Goal: Task Accomplishment & Management: Use online tool/utility

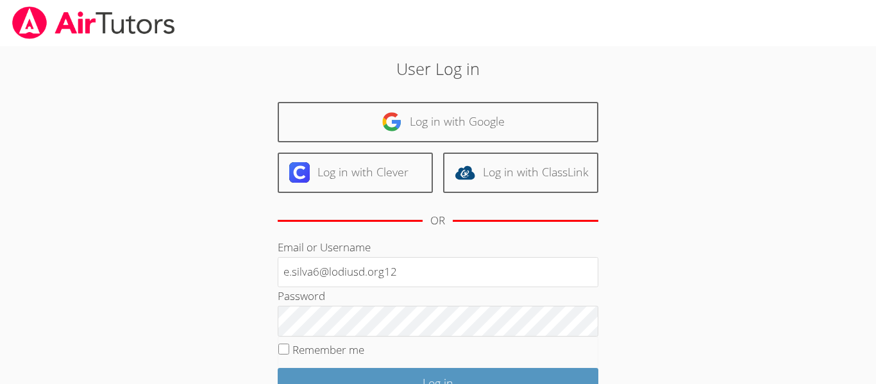
type input "e.silva6@lodiusd.org12"
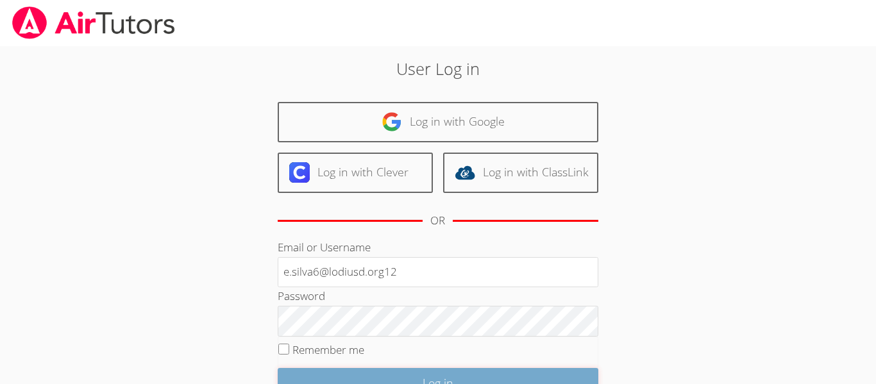
click at [314, 374] on input "Log in" at bounding box center [438, 383] width 321 height 30
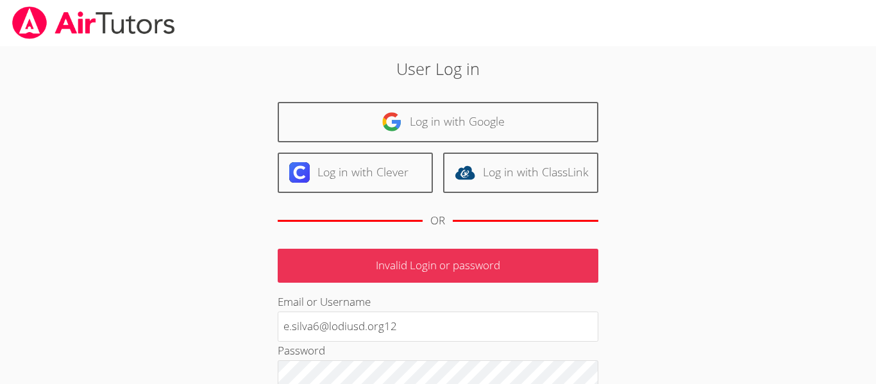
click at [409, 279] on p "Invalid Login or password" at bounding box center [438, 266] width 321 height 34
click at [407, 275] on p "Invalid Login or password" at bounding box center [438, 266] width 321 height 34
click at [407, 265] on p "Invalid Login or password" at bounding box center [438, 266] width 321 height 34
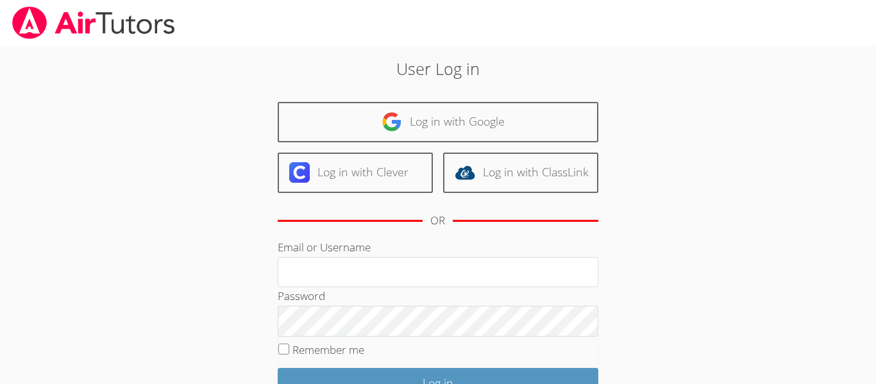
type input "e.silva6@lodiusd.org"
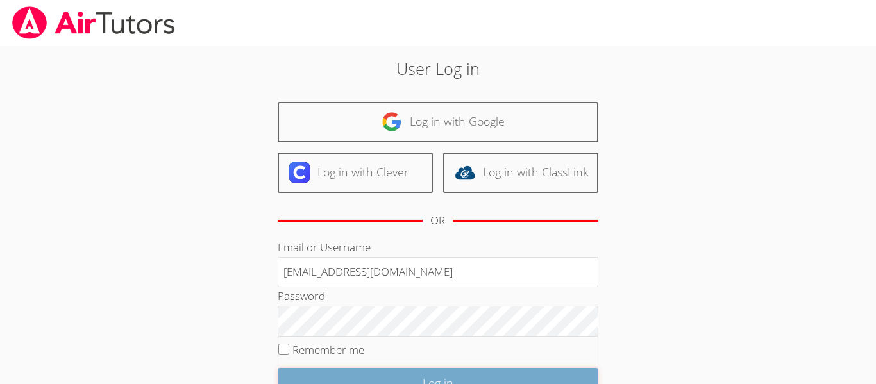
click at [359, 370] on input "Log in" at bounding box center [438, 383] width 321 height 30
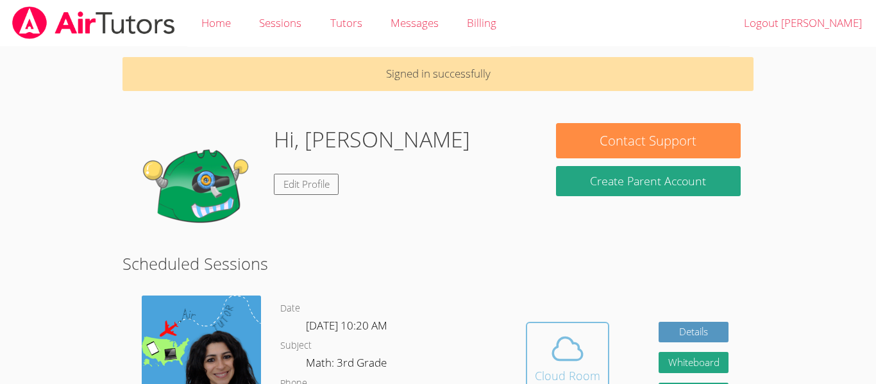
click at [529, 369] on button "Cloud Room" at bounding box center [567, 358] width 83 height 72
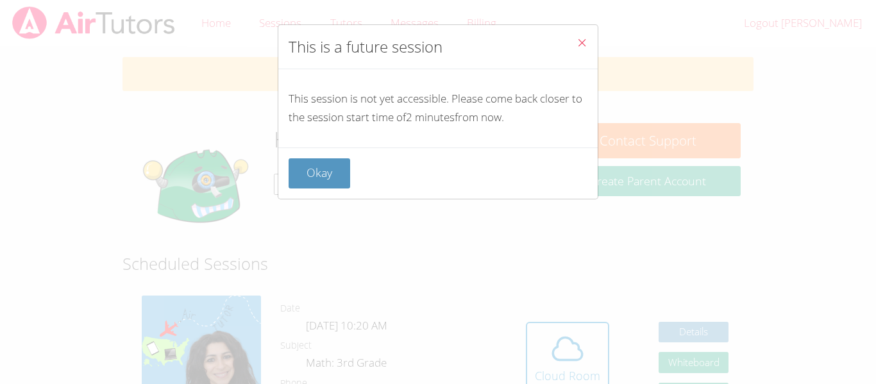
click at [580, 50] on span "Close" at bounding box center [582, 44] width 11 height 15
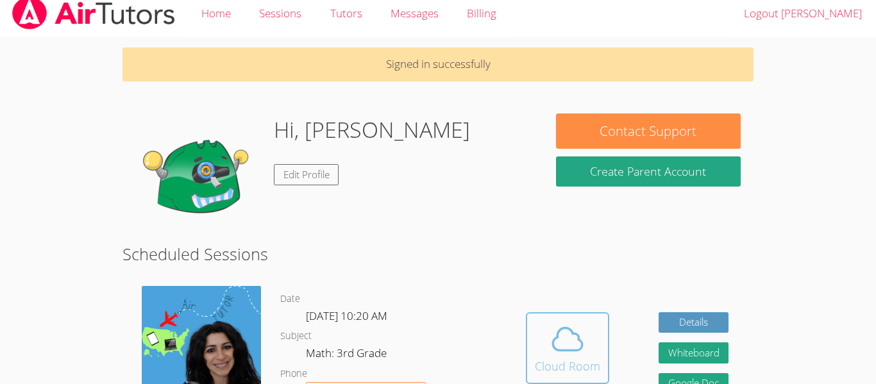
click at [552, 315] on button "Cloud Room" at bounding box center [567, 348] width 83 height 72
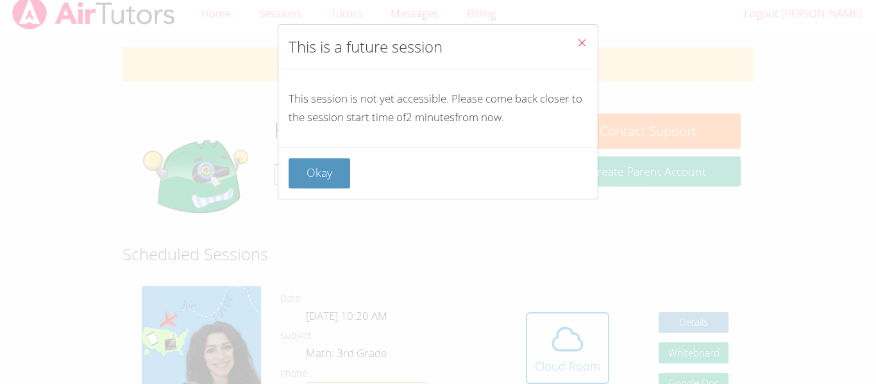
click at [326, 156] on div "Okay" at bounding box center [437, 173] width 319 height 51
click at [332, 174] on button "Okay" at bounding box center [320, 173] width 62 height 30
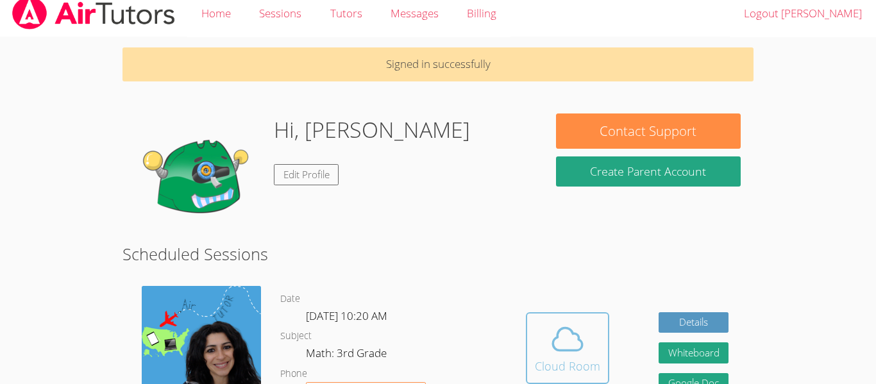
click at [555, 334] on icon at bounding box center [568, 339] width 36 height 36
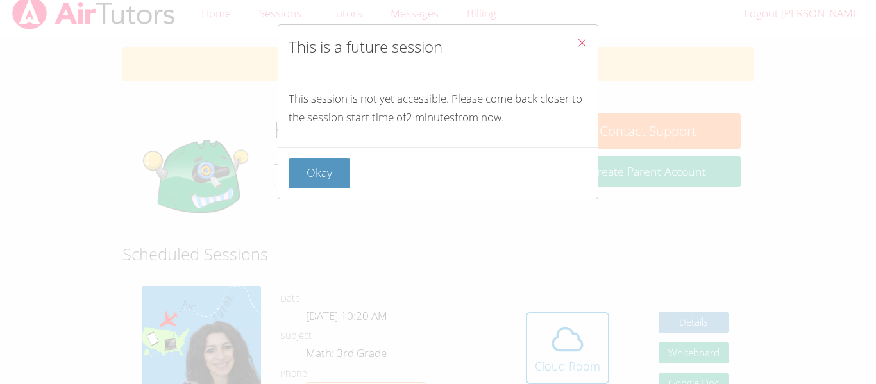
click at [332, 192] on div "Okay" at bounding box center [437, 173] width 319 height 51
click at [330, 182] on button "Okay" at bounding box center [320, 173] width 62 height 30
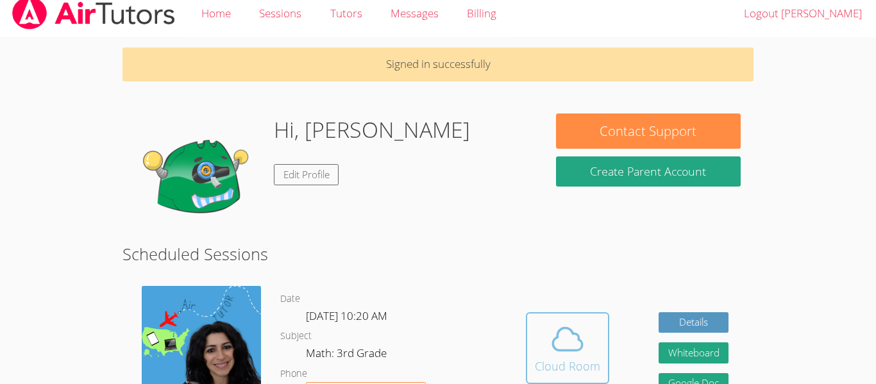
click at [529, 364] on button "Cloud Room" at bounding box center [567, 348] width 83 height 72
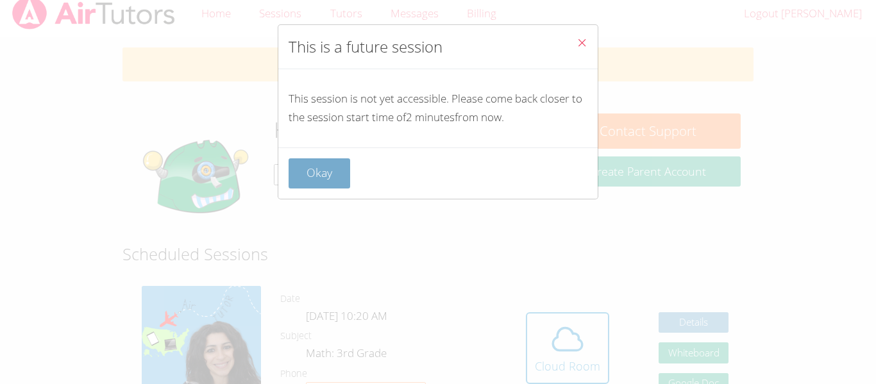
click at [321, 167] on button "Okay" at bounding box center [320, 173] width 62 height 30
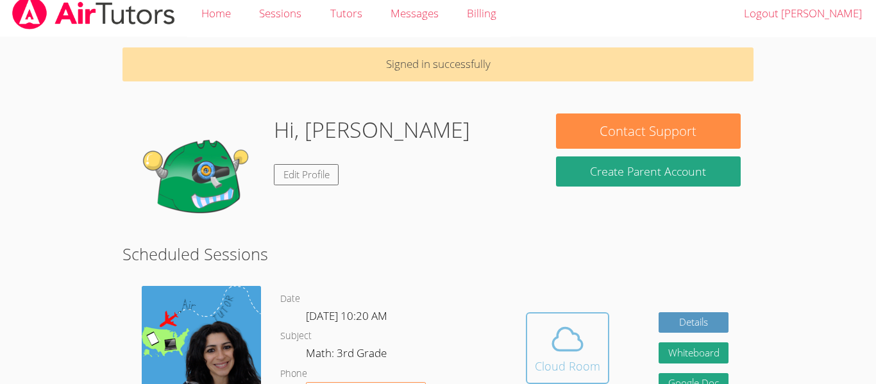
click at [573, 371] on div "Cloud Room" at bounding box center [567, 366] width 65 height 18
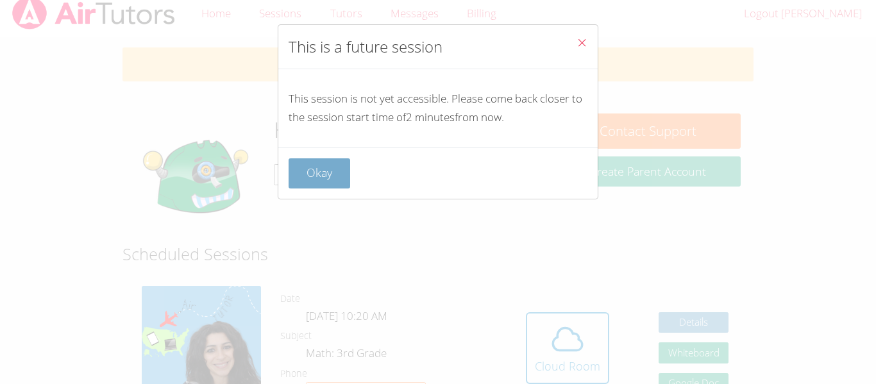
click at [307, 173] on button "Okay" at bounding box center [320, 173] width 62 height 30
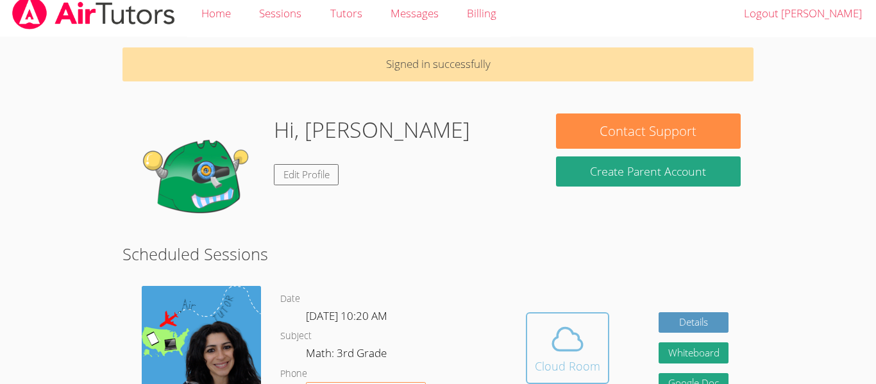
click at [551, 356] on icon at bounding box center [568, 339] width 36 height 36
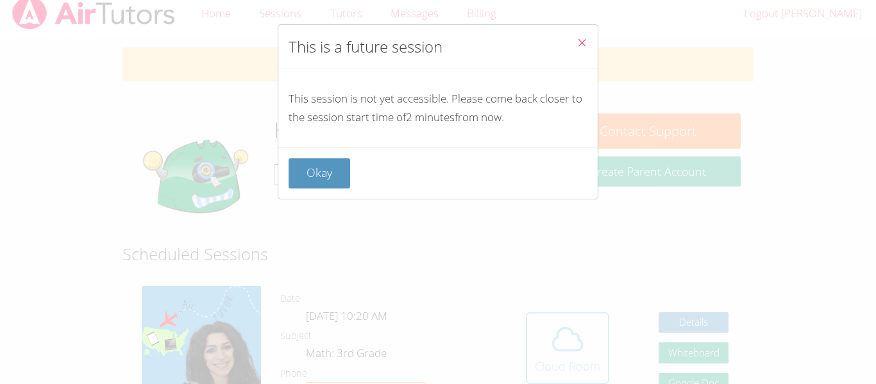
click at [551, 356] on div "This is a future session This session is not yet accessible. Please come back c…" at bounding box center [438, 192] width 876 height 384
click at [323, 155] on div "Okay" at bounding box center [437, 173] width 319 height 51
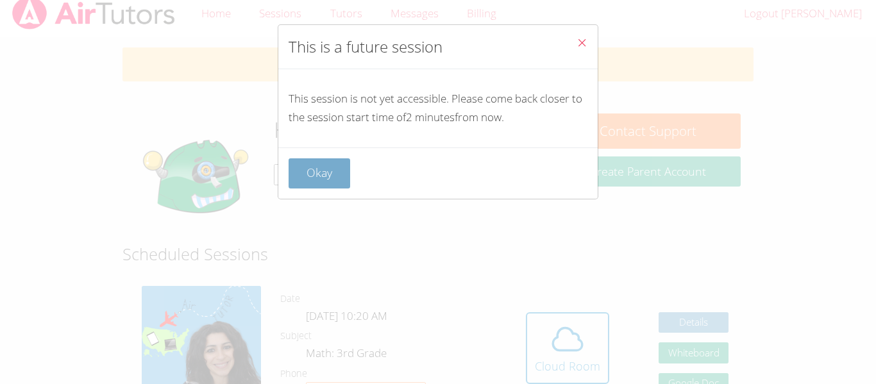
click at [322, 164] on button "Okay" at bounding box center [320, 173] width 62 height 30
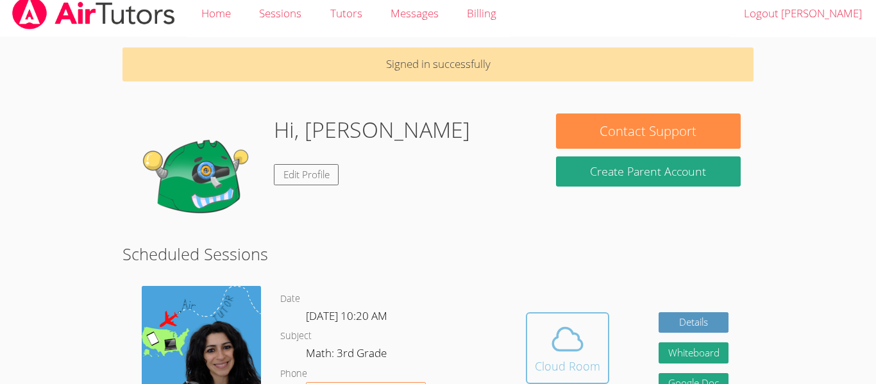
click at [566, 336] on icon at bounding box center [568, 339] width 36 height 36
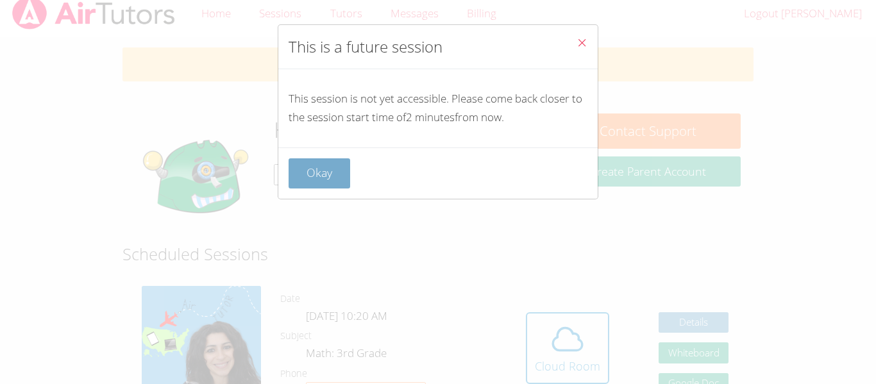
click at [348, 185] on button "Okay" at bounding box center [320, 173] width 62 height 30
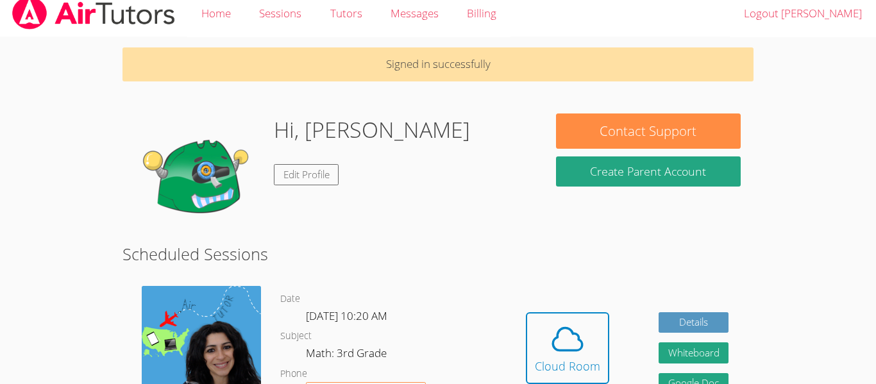
scroll to position [35, 0]
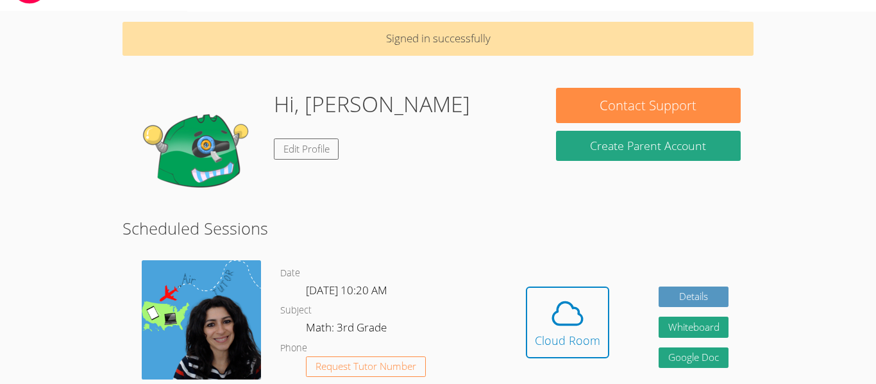
click at [561, 371] on div "Hidden Cloud Room" at bounding box center [567, 332] width 83 height 91
click at [566, 362] on link "Cloud Room" at bounding box center [567, 327] width 83 height 81
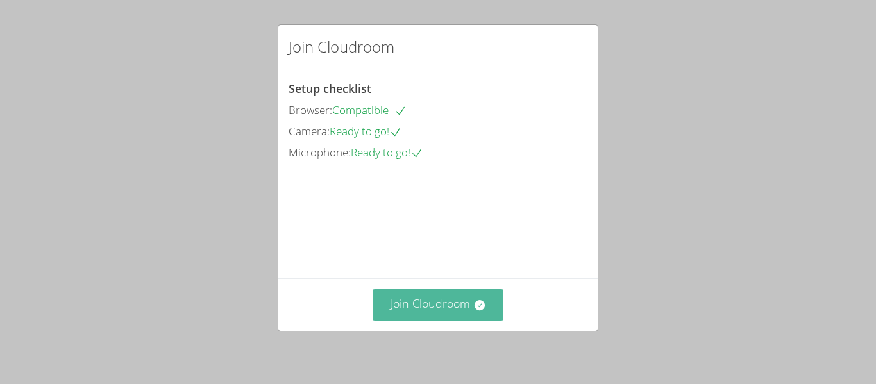
click at [422, 310] on button "Join Cloudroom" at bounding box center [438, 304] width 131 height 31
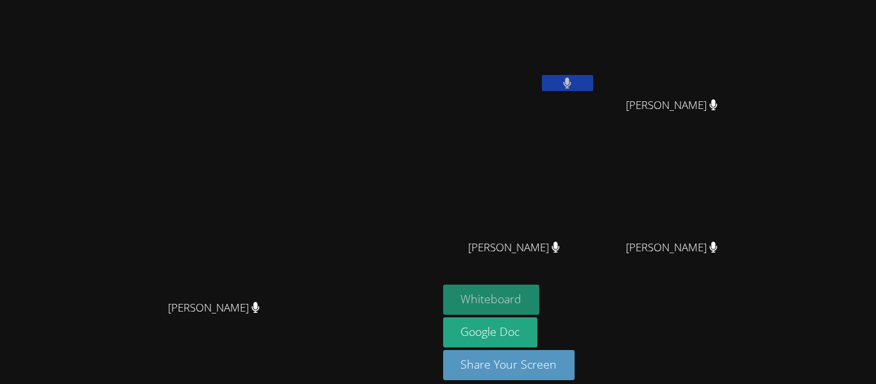
click at [540, 289] on button "Whiteboard" at bounding box center [491, 300] width 97 height 30
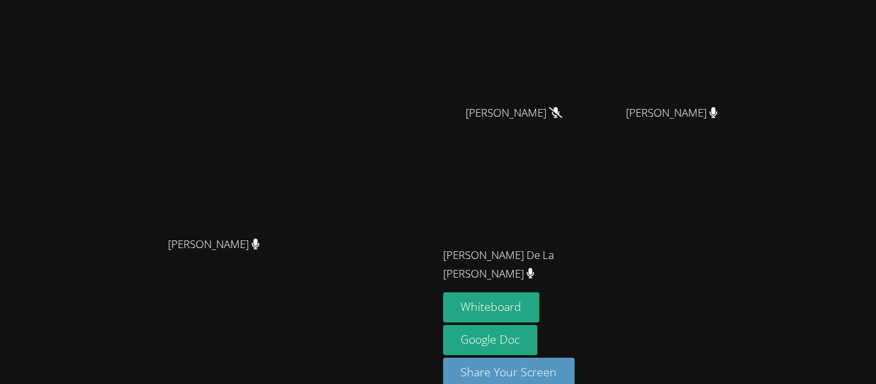
scroll to position [157, 0]
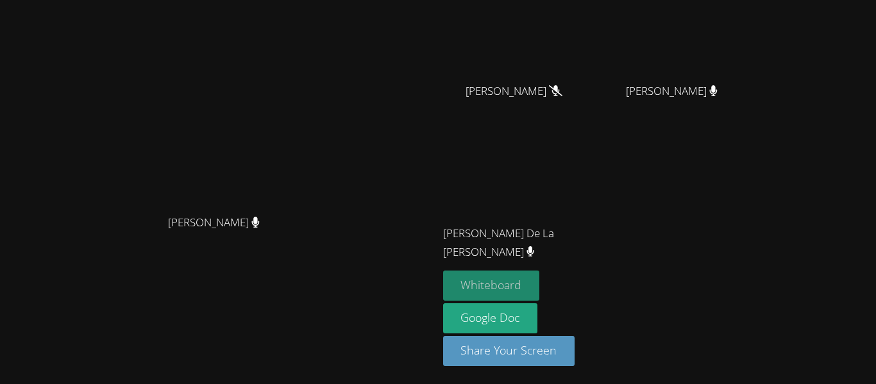
click at [540, 274] on button "Whiteboard" at bounding box center [491, 286] width 97 height 30
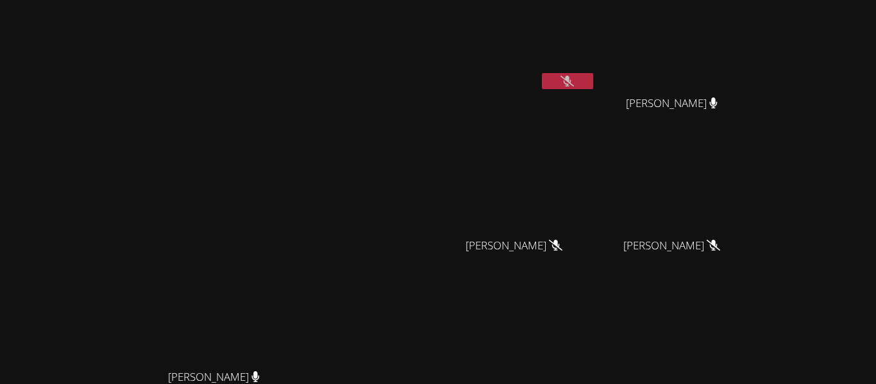
scroll to position [0, 0]
click at [596, 67] on video at bounding box center [519, 48] width 153 height 86
click at [593, 78] on button at bounding box center [567, 83] width 51 height 16
click at [593, 84] on button at bounding box center [567, 83] width 51 height 16
click at [593, 90] on button at bounding box center [567, 83] width 51 height 16
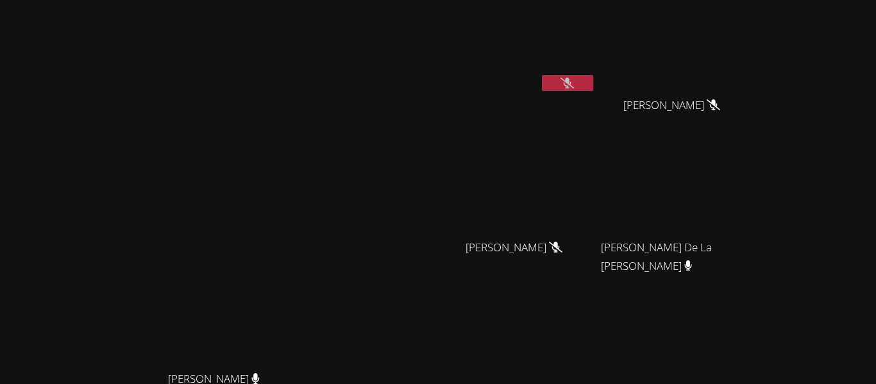
click at [123, 178] on video at bounding box center [219, 244] width 192 height 241
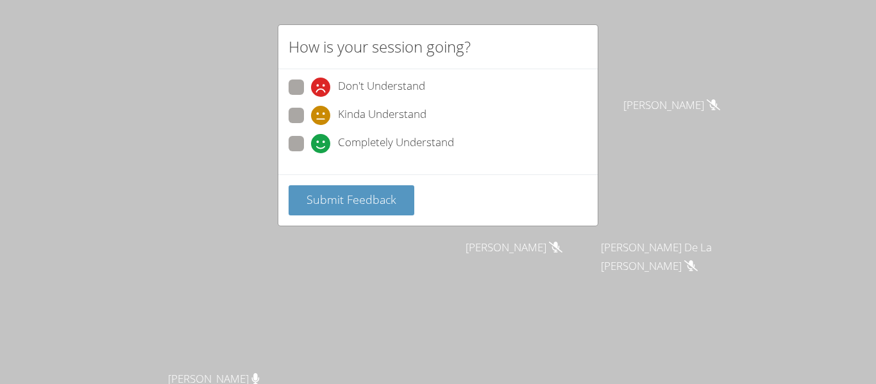
click at [311, 97] on span at bounding box center [311, 97] width 0 height 0
click at [311, 81] on input "Don't Understand" at bounding box center [316, 85] width 11 height 11
radio input "true"
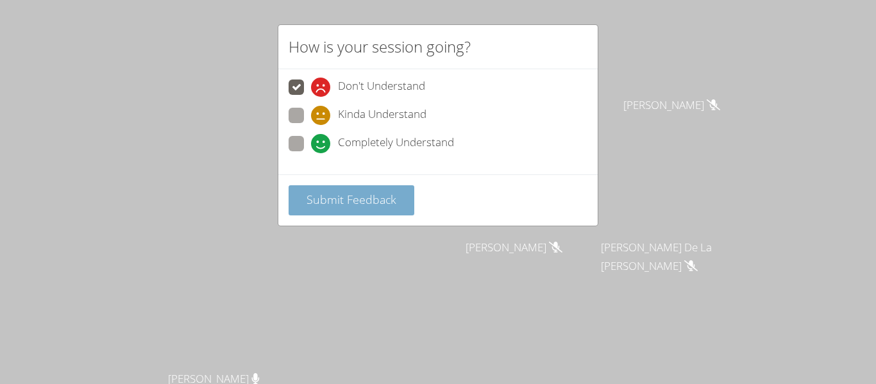
drag, startPoint x: 348, startPoint y: 191, endPoint x: 328, endPoint y: 201, distance: 22.1
click at [328, 201] on span "Submit Feedback" at bounding box center [352, 199] width 90 height 15
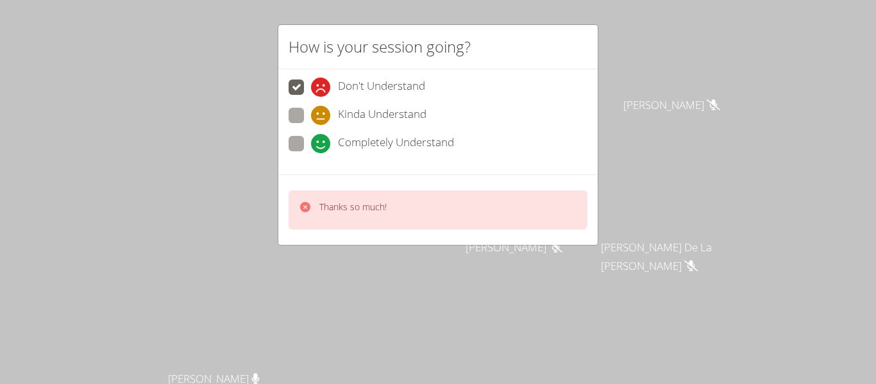
click at [63, 165] on div "How is your session going? Don't Understand Kinda Understand Completely Underst…" at bounding box center [438, 192] width 876 height 384
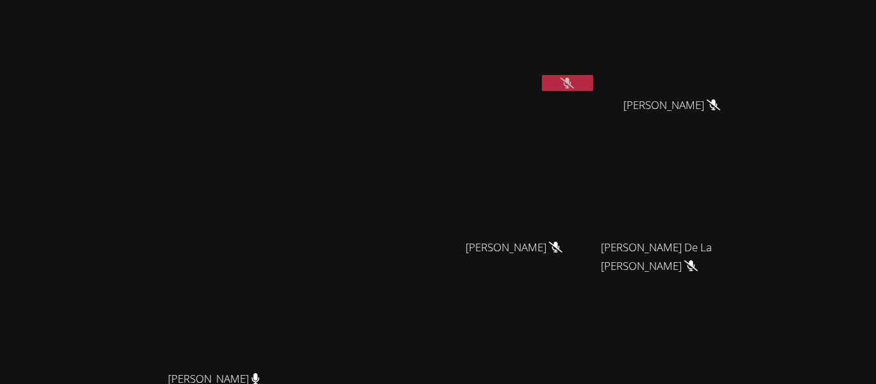
click at [574, 87] on icon at bounding box center [567, 83] width 13 height 11
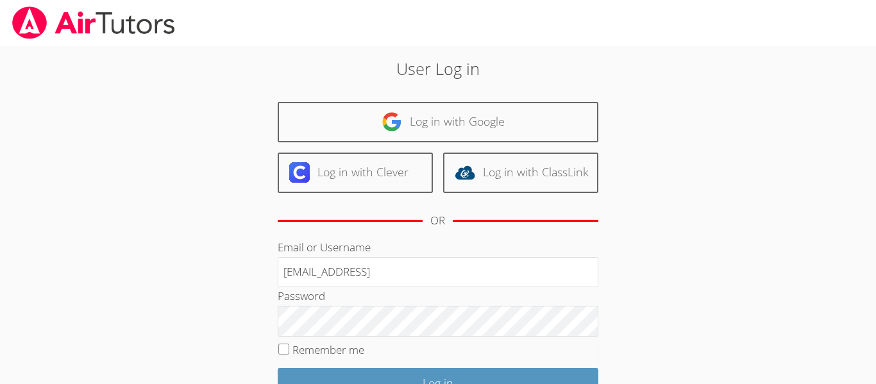
type input "[EMAIL_ADDRESS][DOMAIN_NAME]"
click at [658, 301] on div "User Log in Log in with Google Log in with Clever Log in with ClassLink OR Emai…" at bounding box center [437, 268] width 473 height 425
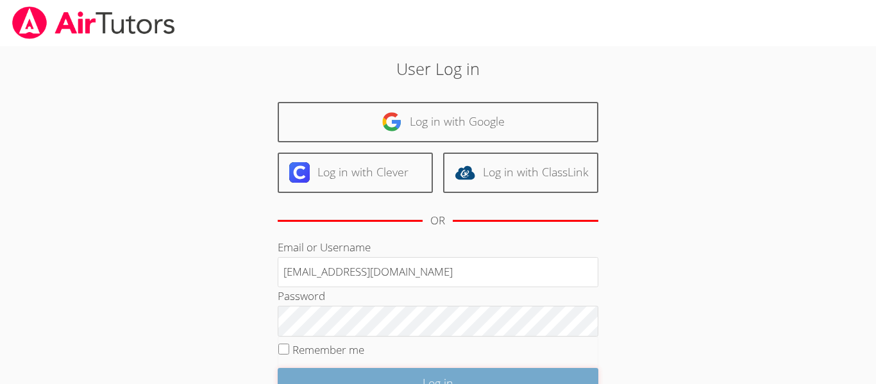
click at [393, 368] on input "Log in" at bounding box center [438, 383] width 321 height 30
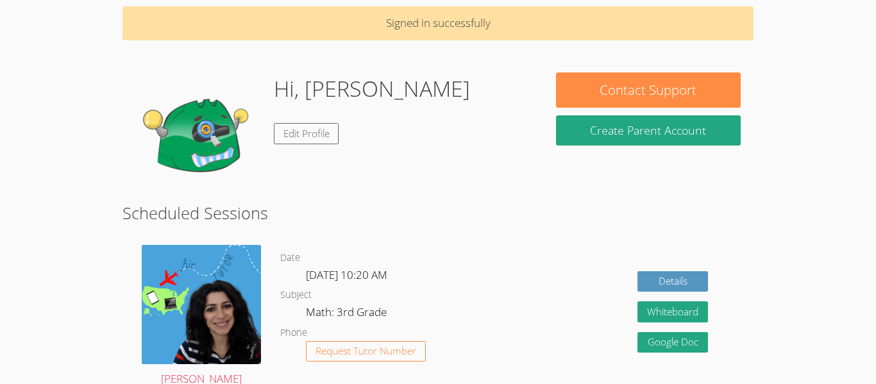
scroll to position [51, 0]
